Goal: Information Seeking & Learning: Learn about a topic

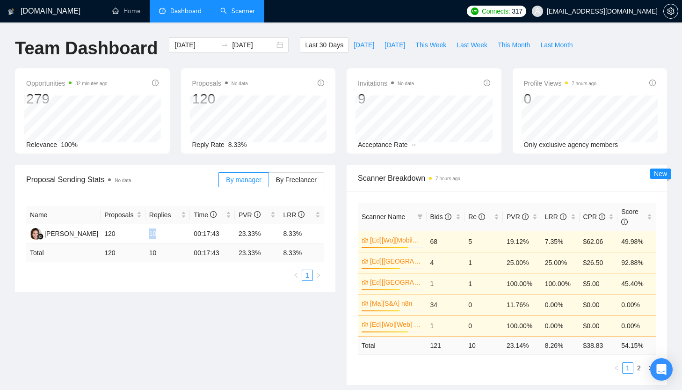
click at [249, 14] on link "Scanner" at bounding box center [237, 11] width 35 height 8
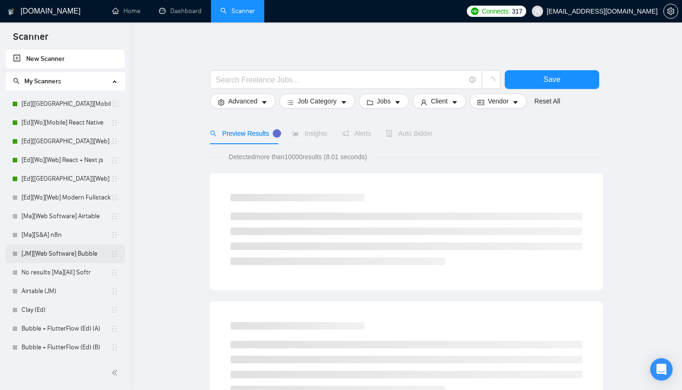
click at [73, 257] on link "[JM][Web Software] Bubble" at bounding box center [66, 253] width 89 height 19
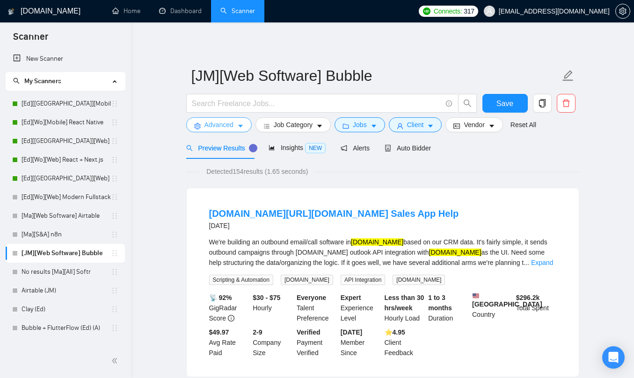
click at [233, 122] on span "Advanced" at bounding box center [218, 125] width 29 height 10
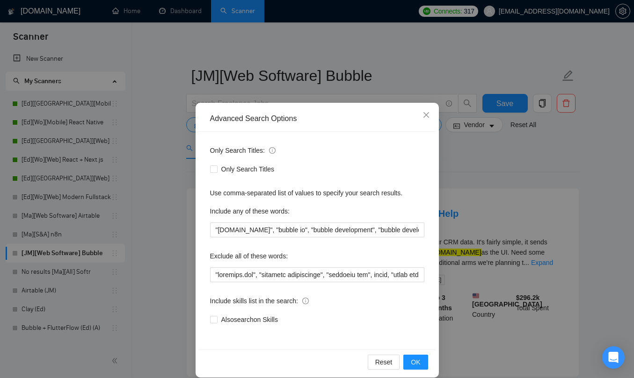
scroll to position [11, 0]
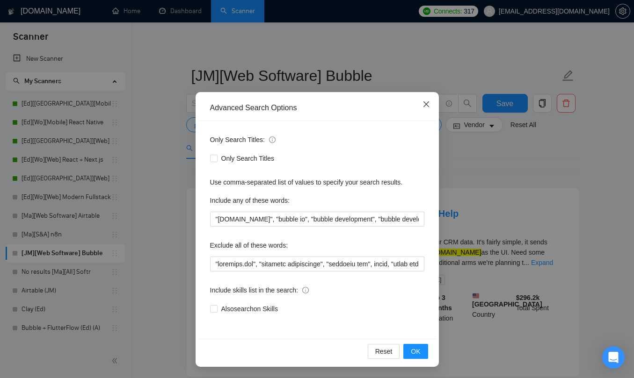
click at [420, 103] on span "Close" at bounding box center [425, 104] width 25 height 25
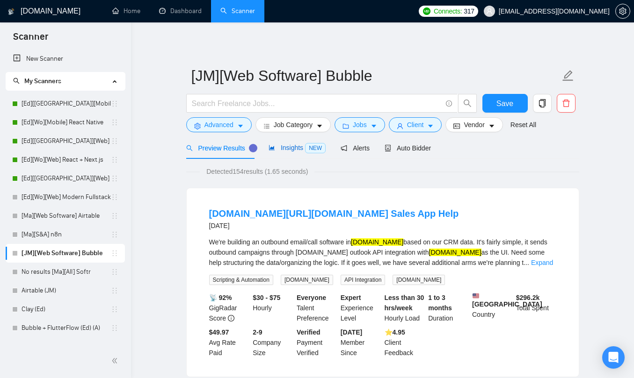
click at [301, 147] on span "Insights NEW" at bounding box center [296, 147] width 57 height 7
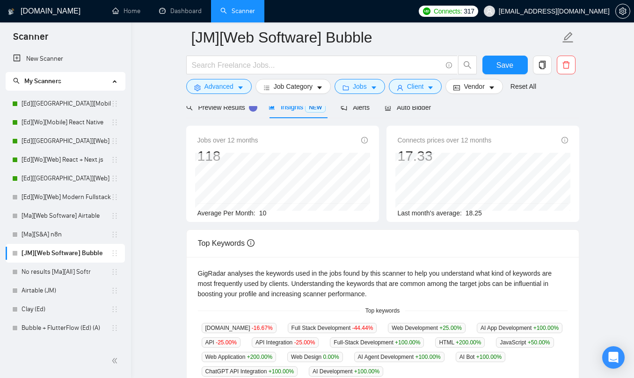
scroll to position [41, 0]
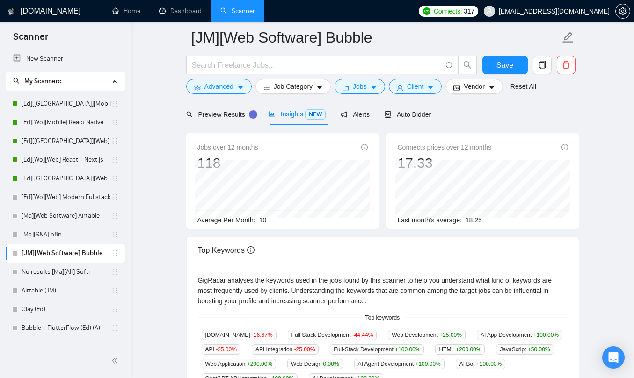
click at [217, 148] on span "Jobs over 12 months" at bounding box center [227, 147] width 61 height 10
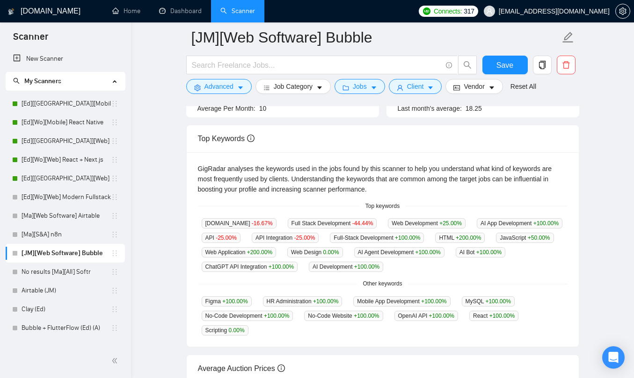
scroll to position [196, 0]
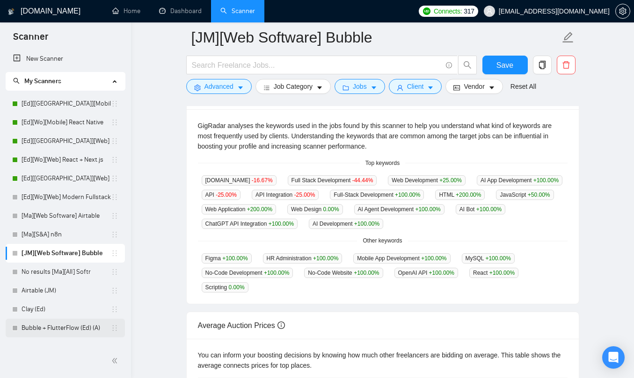
click at [62, 329] on link "Bubble + FlutterFlow (Ed) (A)" at bounding box center [66, 328] width 89 height 19
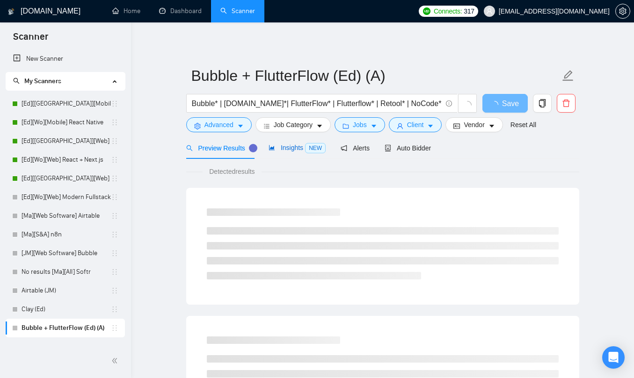
click at [301, 147] on span "Insights NEW" at bounding box center [296, 147] width 57 height 7
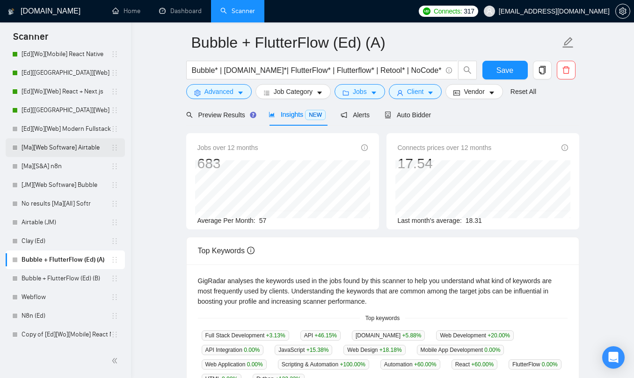
scroll to position [35, 0]
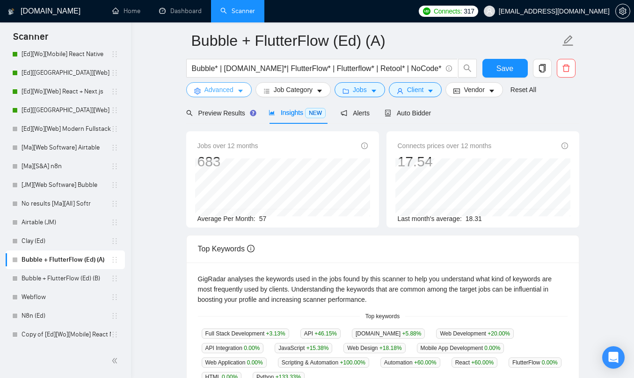
click at [238, 91] on icon "caret-down" at bounding box center [240, 91] width 7 height 7
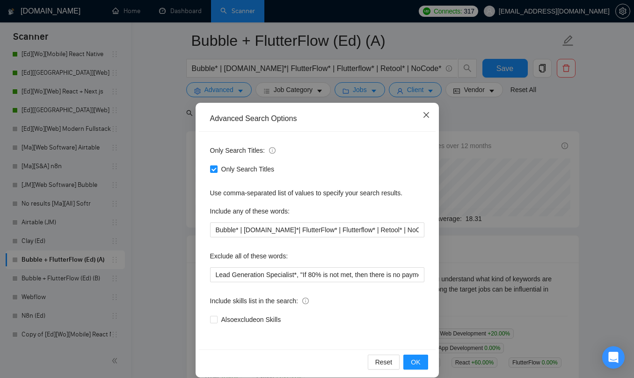
click at [427, 119] on span "Close" at bounding box center [425, 115] width 25 height 25
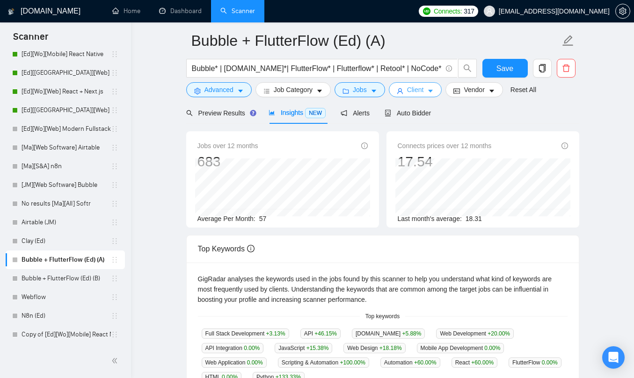
click at [422, 92] on span "Client" at bounding box center [415, 90] width 17 height 10
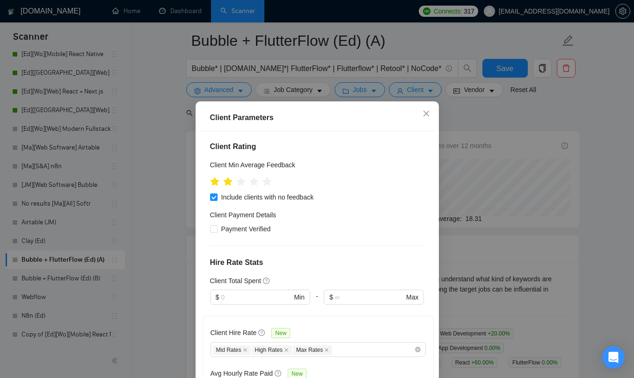
scroll to position [318, 0]
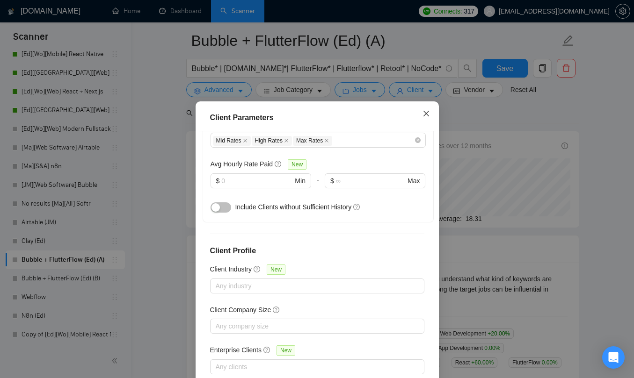
click at [433, 108] on span "Close" at bounding box center [425, 113] width 25 height 25
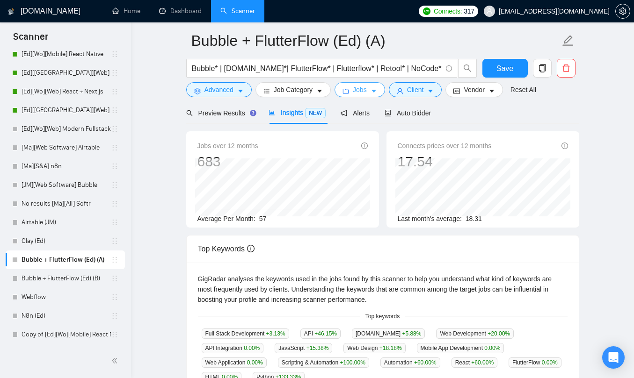
click at [364, 90] on span "Jobs" at bounding box center [360, 90] width 14 height 10
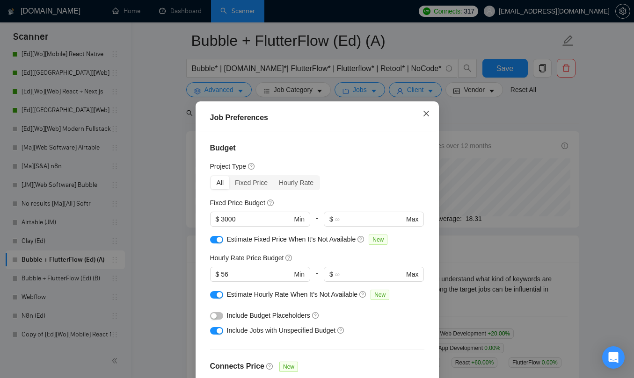
click at [425, 113] on icon "close" at bounding box center [426, 114] width 6 height 6
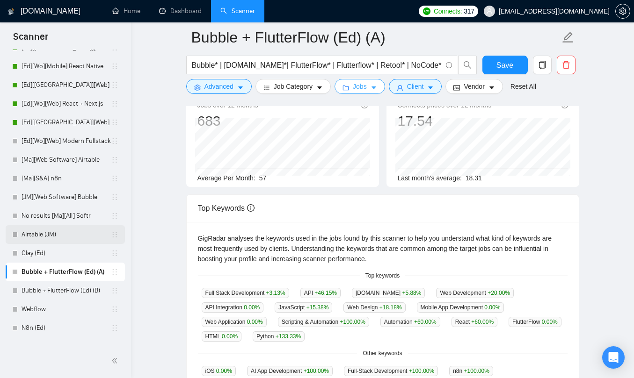
scroll to position [56, 0]
click at [64, 199] on link "[JM][Web Software] Bubble" at bounding box center [66, 197] width 89 height 19
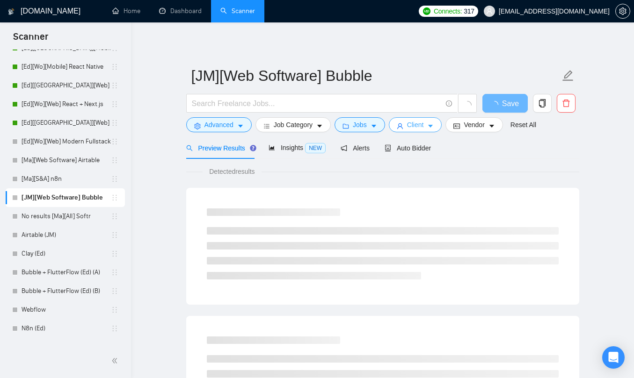
click at [430, 126] on button "Client" at bounding box center [415, 124] width 53 height 15
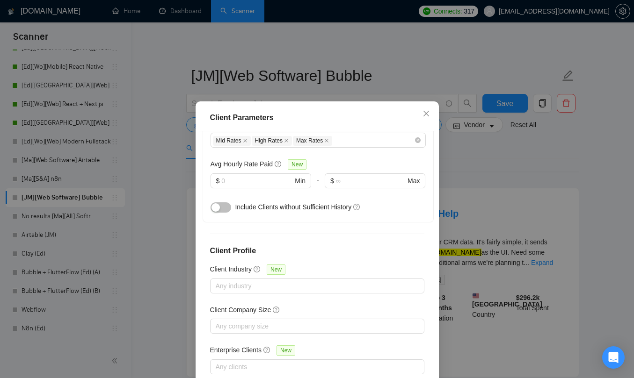
scroll to position [59, 0]
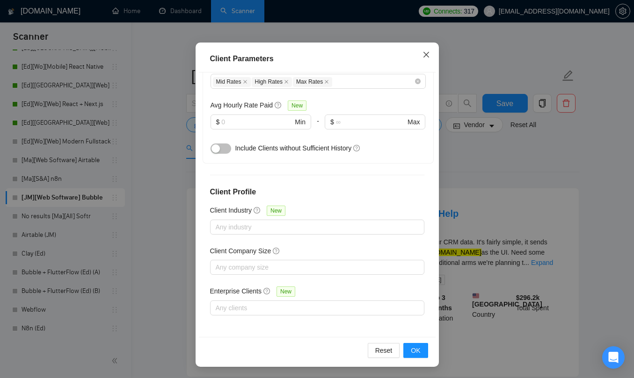
click at [426, 45] on span "Close" at bounding box center [425, 55] width 25 height 25
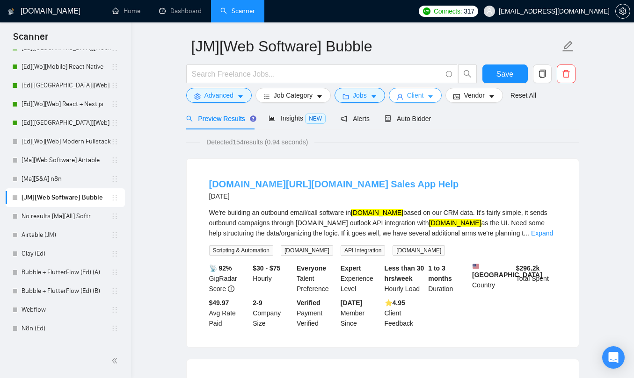
scroll to position [35, 0]
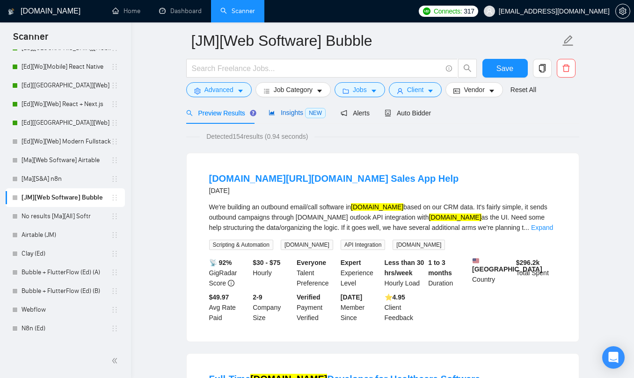
click at [302, 110] on span "Insights NEW" at bounding box center [296, 112] width 57 height 7
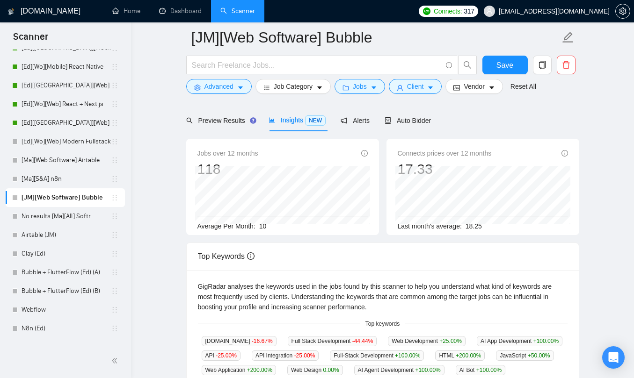
scroll to position [143, 0]
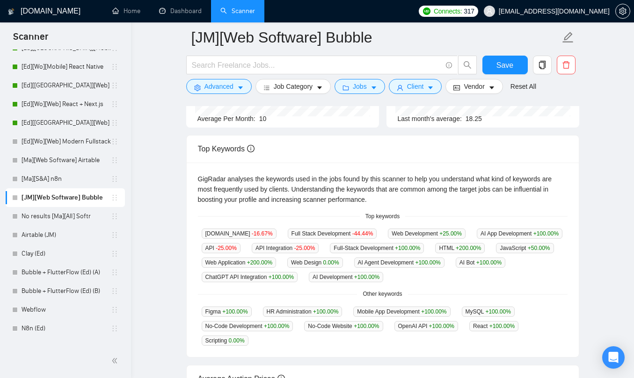
click at [217, 230] on span "[DOMAIN_NAME] -16.67 %" at bounding box center [239, 234] width 75 height 10
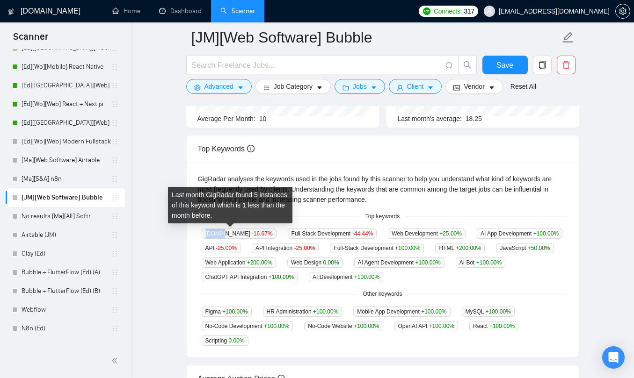
click at [217, 230] on span "[DOMAIN_NAME] -16.67 %" at bounding box center [239, 234] width 75 height 10
click at [252, 234] on span "-16.67 %" at bounding box center [262, 234] width 21 height 7
click at [252, 235] on span "-16.67 %" at bounding box center [262, 234] width 21 height 7
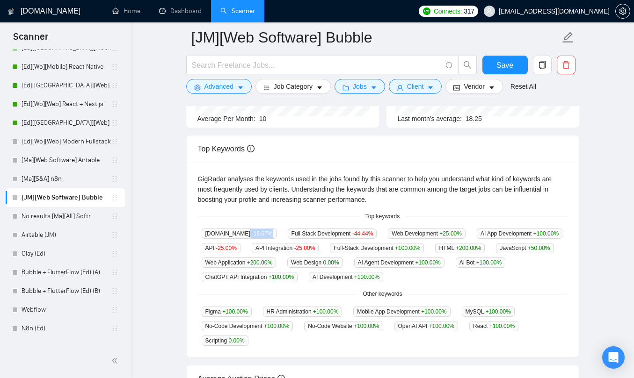
drag, startPoint x: 229, startPoint y: 234, endPoint x: 269, endPoint y: 234, distance: 40.7
click at [269, 234] on div "[DOMAIN_NAME] -16.67 % Full Stack Development -44.44 % Web Development +25.00 %…" at bounding box center [382, 255] width 369 height 54
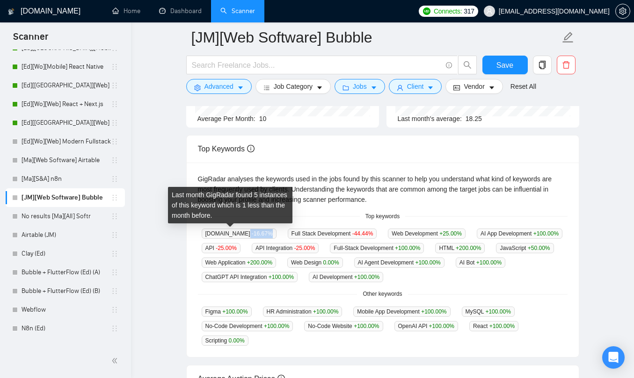
click at [256, 233] on span "[DOMAIN_NAME] -16.67 %" at bounding box center [239, 234] width 75 height 10
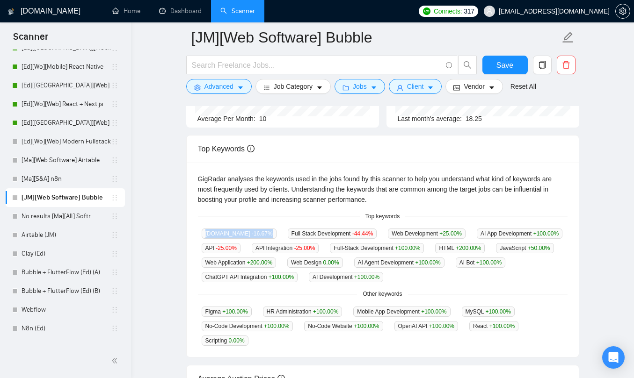
drag, startPoint x: 256, startPoint y: 234, endPoint x: 200, endPoint y: 234, distance: 55.6
click at [200, 234] on div "[DOMAIN_NAME] -16.67 %" at bounding box center [239, 233] width 82 height 11
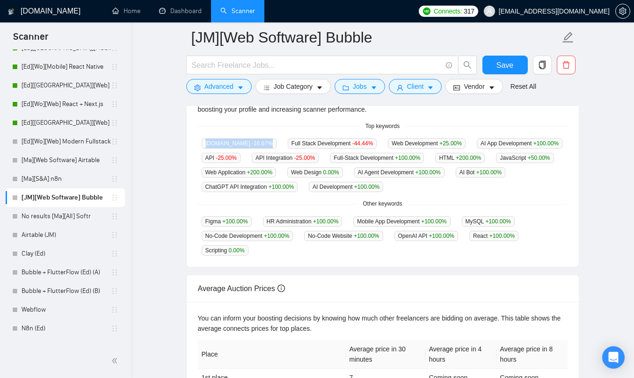
scroll to position [235, 0]
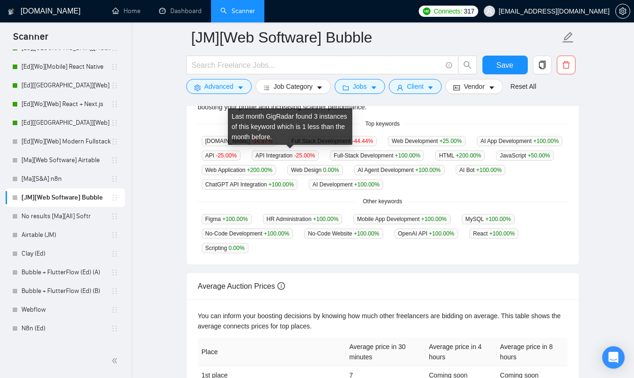
click at [301, 143] on div "Last month GigRadar found 3 instances of this keyword which is 1 less than the …" at bounding box center [290, 126] width 124 height 36
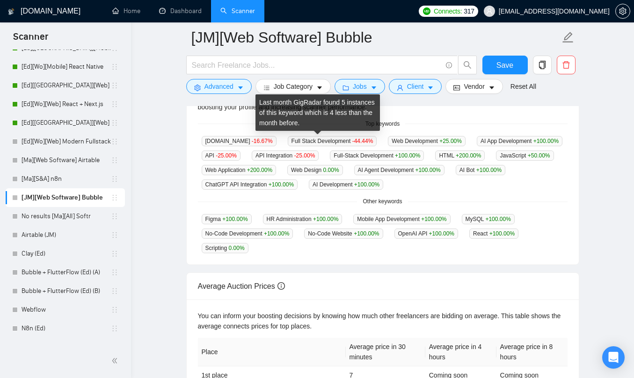
click at [359, 142] on span "-44.44 %" at bounding box center [362, 141] width 21 height 7
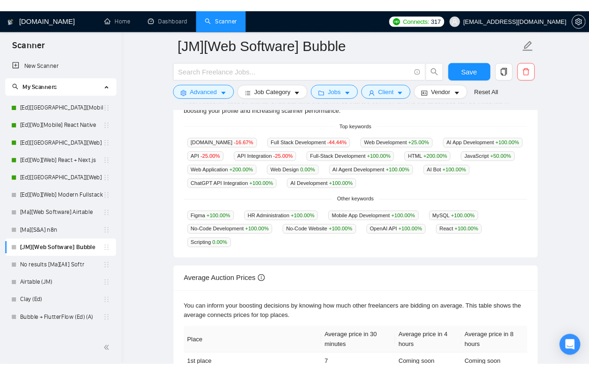
scroll to position [0, 0]
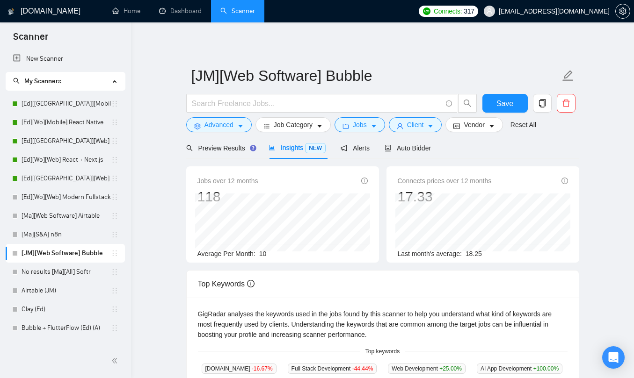
click at [217, 181] on span "Jobs over 12 months" at bounding box center [227, 181] width 61 height 10
